Goal: Task Accomplishment & Management: Complete application form

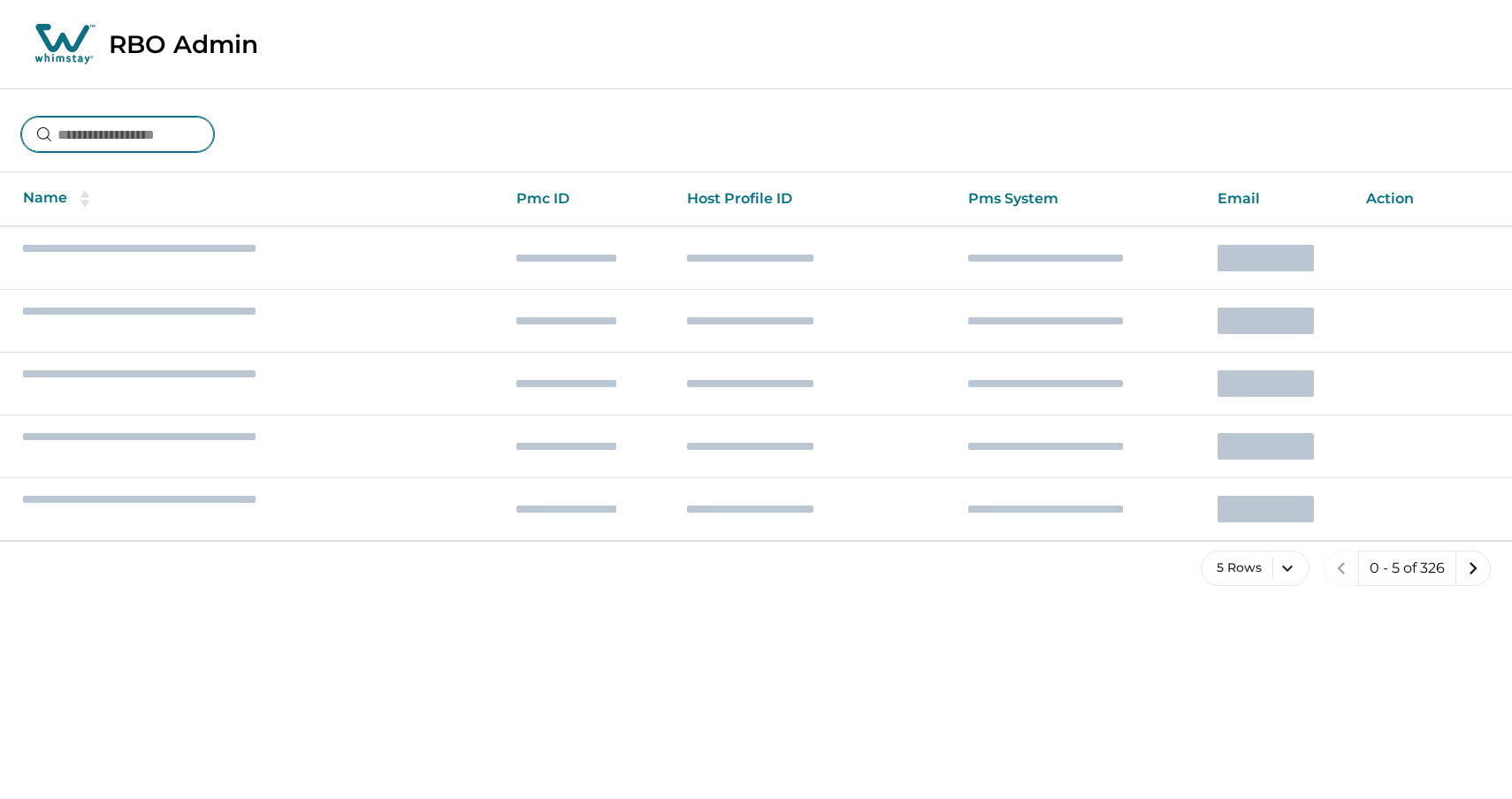
click at [103, 129] on input at bounding box center [118, 134] width 193 height 36
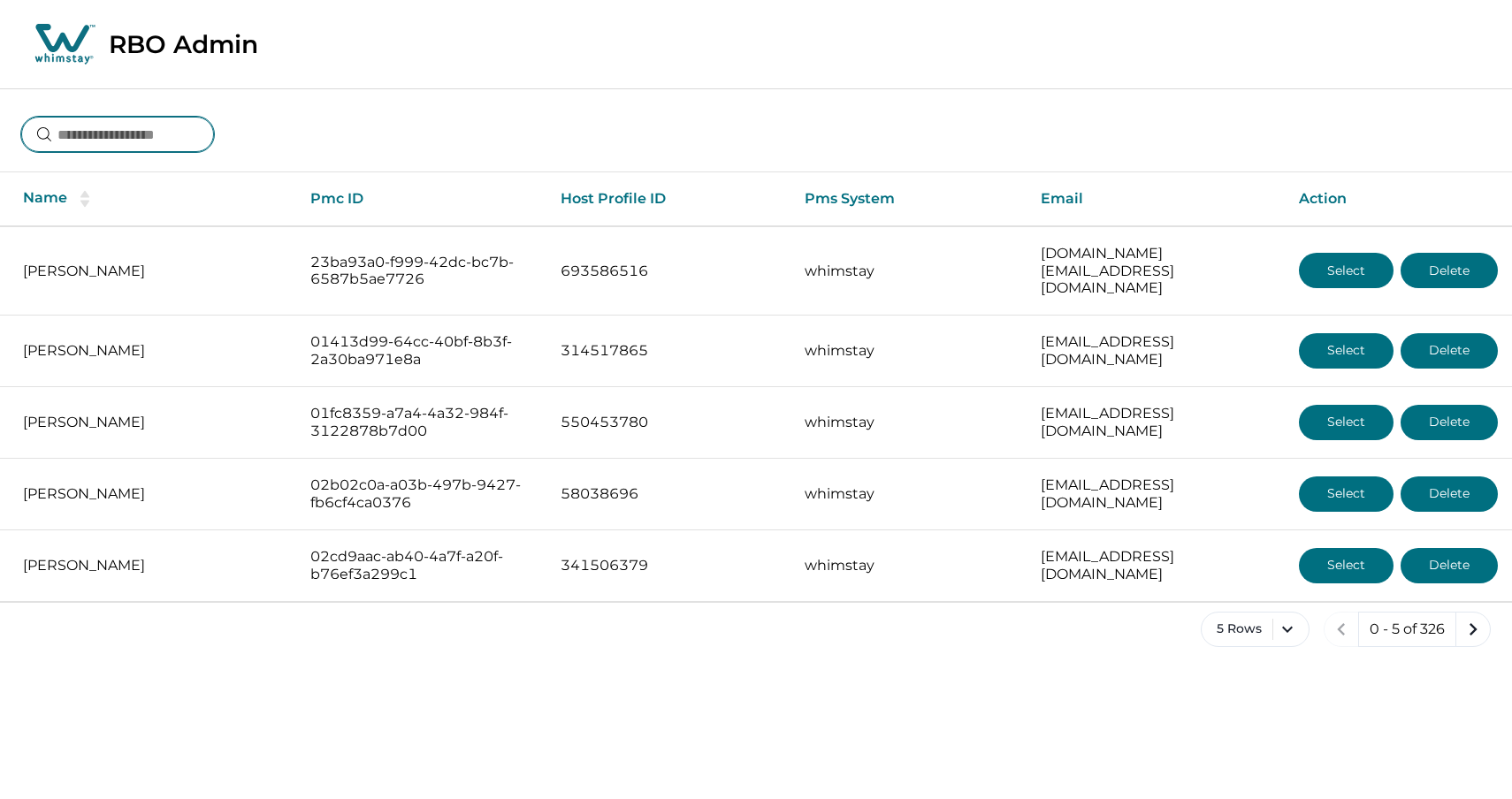
type input "*"
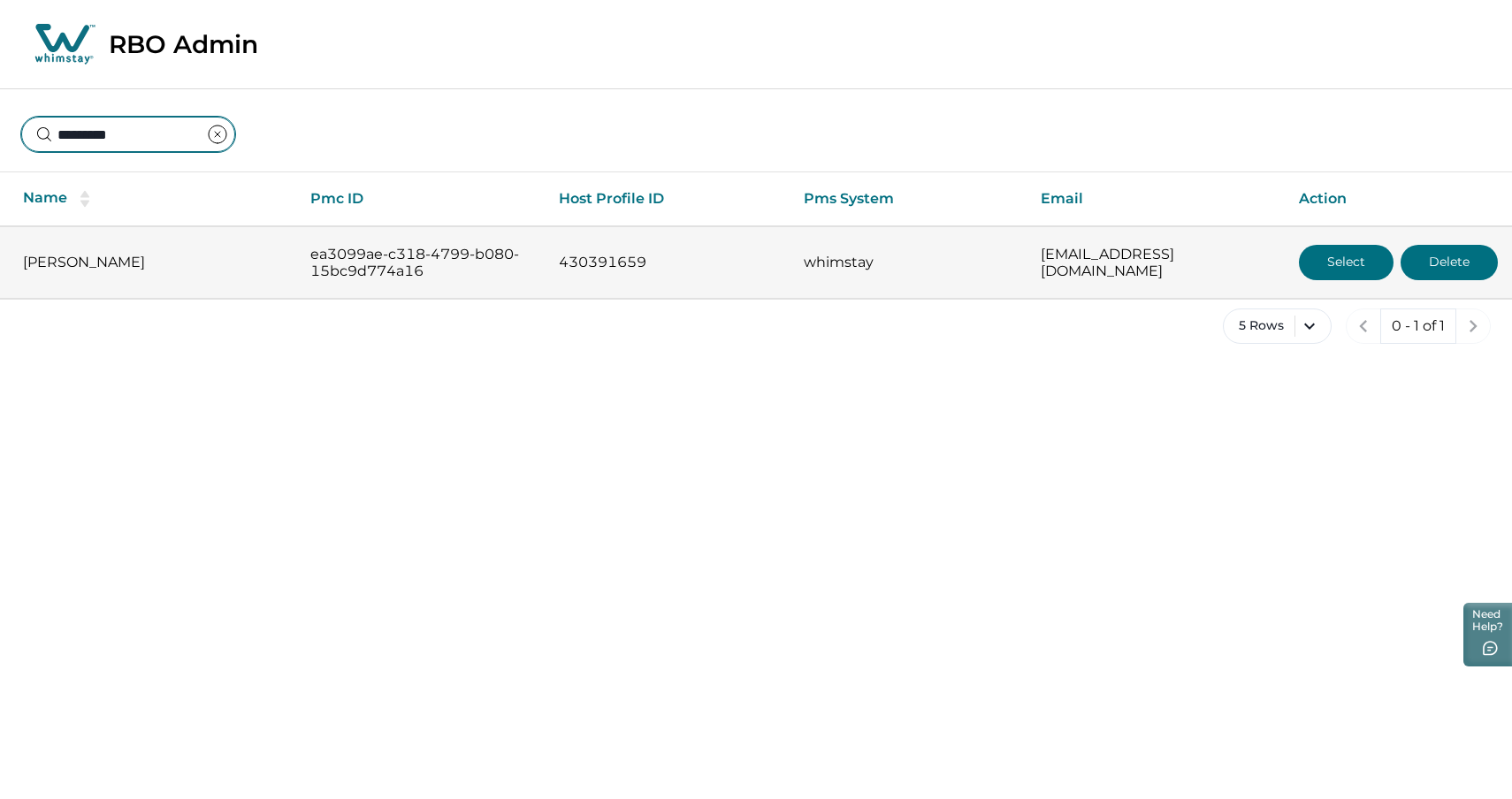
type input "*********"
click at [1333, 254] on button "Select" at bounding box center [1347, 263] width 95 height 36
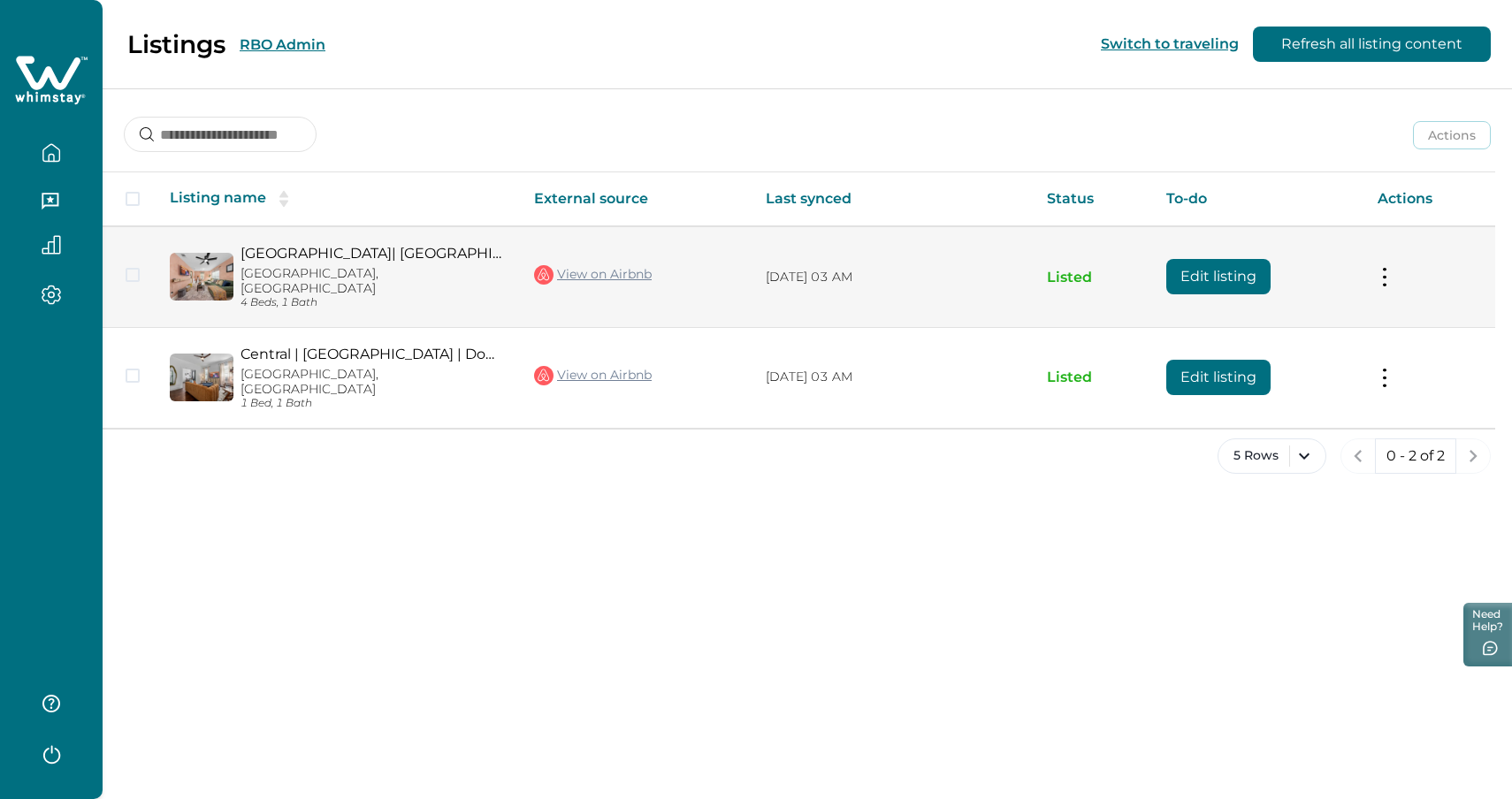
click at [314, 258] on link "Frost Center| Riverwalk |Ft. Sam | Alamodome" at bounding box center [373, 254] width 265 height 17
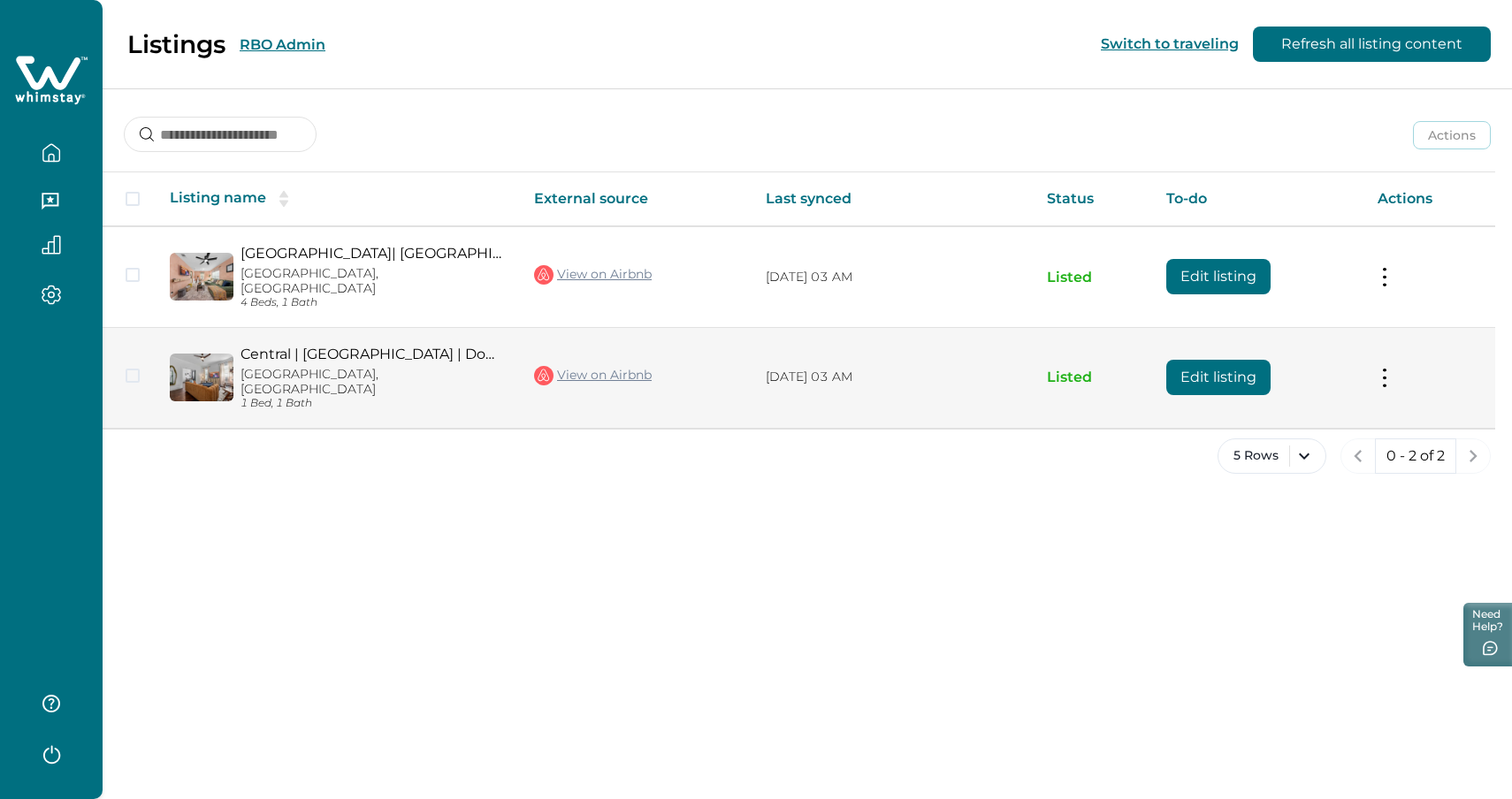
click at [271, 367] on p "San Antonio, TX" at bounding box center [373, 382] width 265 height 30
click at [272, 346] on link "Central | Pearl Brewery | Downtown | Riverwalk" at bounding box center [373, 354] width 265 height 17
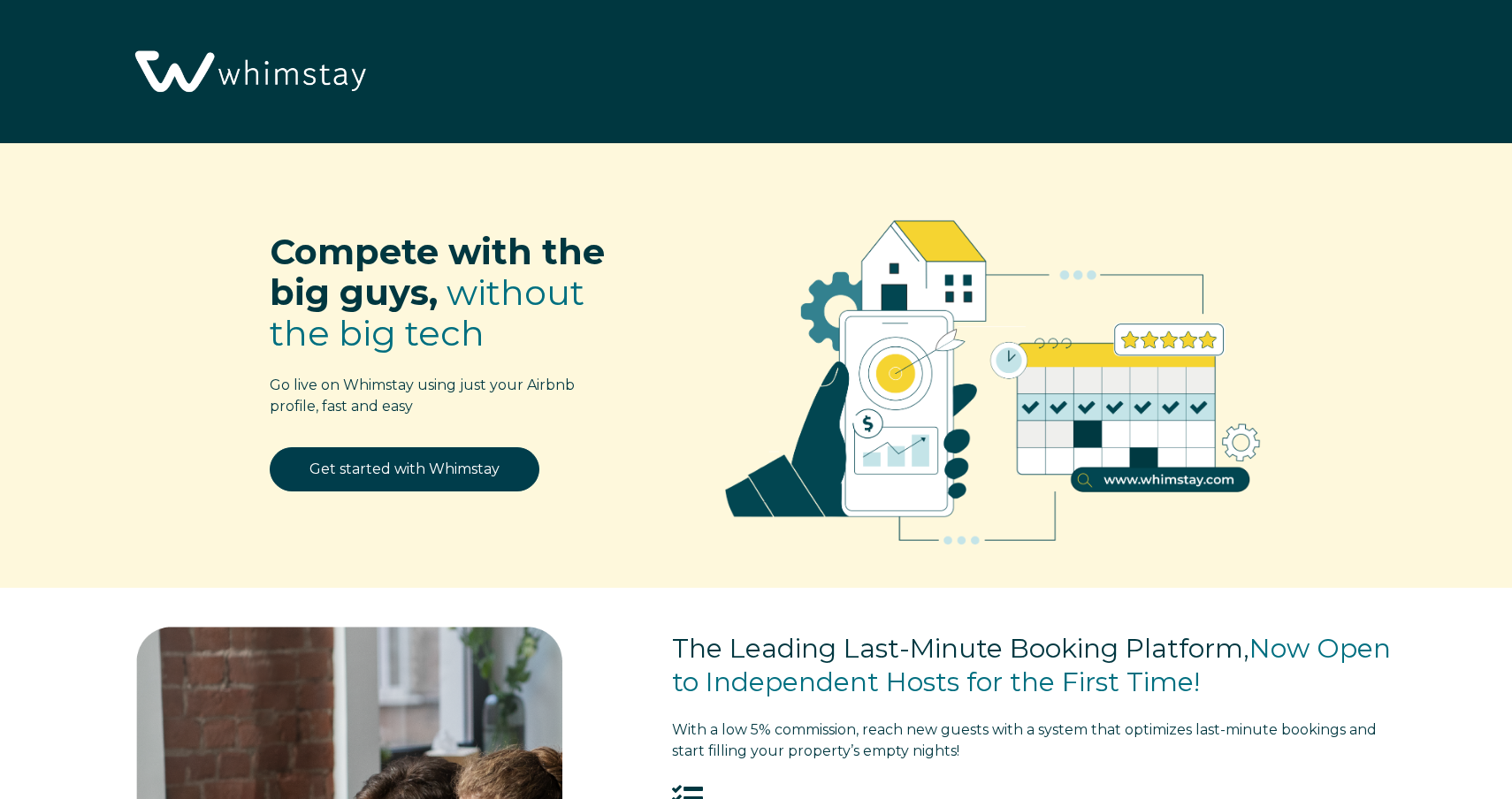
select select "US"
